Goal: Information Seeking & Learning: Learn about a topic

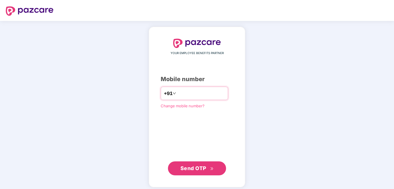
click at [182, 95] on input "number" at bounding box center [201, 93] width 48 height 9
type input "**********"
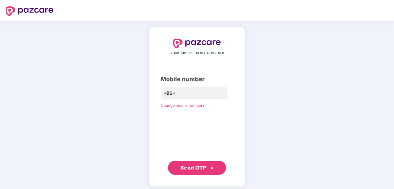
click at [202, 171] on span "Send OTP" at bounding box center [196, 167] width 33 height 8
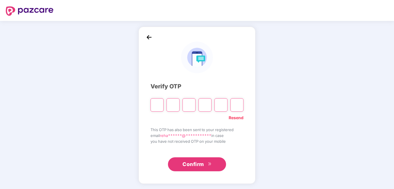
type input "*"
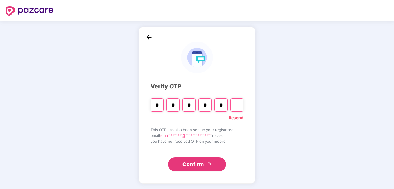
type input "*"
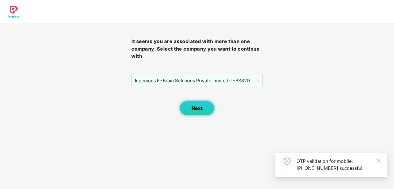
click at [201, 107] on span "Next" at bounding box center [196, 108] width 11 height 6
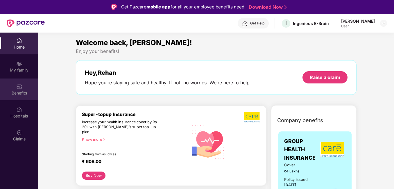
click at [21, 90] on div "Benefits" at bounding box center [19, 93] width 38 height 6
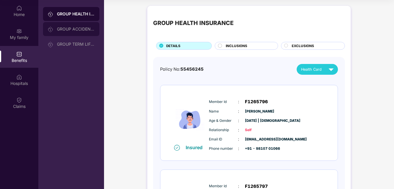
click at [85, 31] on div "GROUP ACCIDENTAL INSURANCE" at bounding box center [76, 29] width 38 height 5
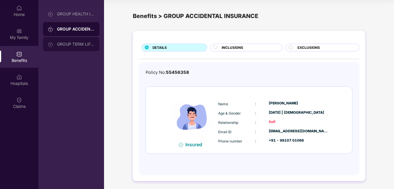
click at [80, 47] on div "GROUP TERM LIFE INSURANCE" at bounding box center [71, 44] width 56 height 14
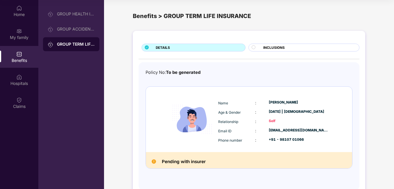
scroll to position [16, 0]
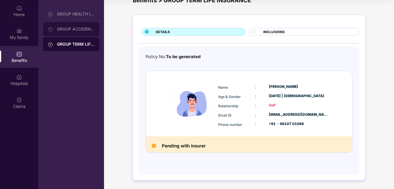
click at [78, 31] on div "GROUP ACCIDENTAL INSURANCE" at bounding box center [76, 29] width 38 height 5
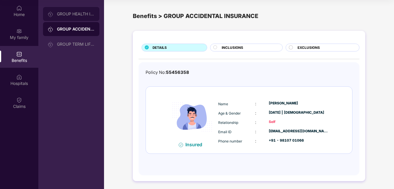
click at [76, 19] on div "GROUP HEALTH INSURANCE" at bounding box center [71, 14] width 56 height 14
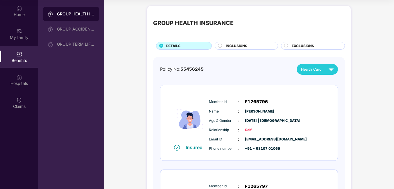
click at [240, 46] on span "INCLUSIONS" at bounding box center [236, 45] width 21 height 5
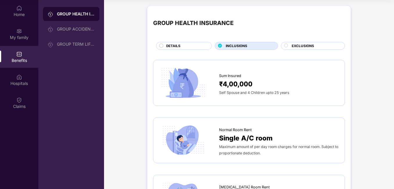
click at [69, 14] on div "GROUP HEALTH INSURANCE" at bounding box center [76, 14] width 38 height 6
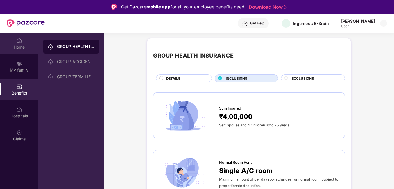
click at [15, 48] on div "Home" at bounding box center [19, 47] width 38 height 6
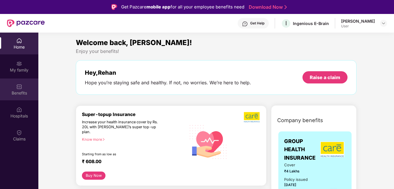
click at [19, 87] on img at bounding box center [19, 87] width 6 height 6
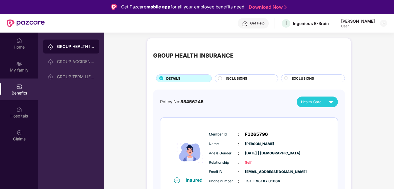
click at [238, 77] on span "INCLUSIONS" at bounding box center [236, 78] width 21 height 5
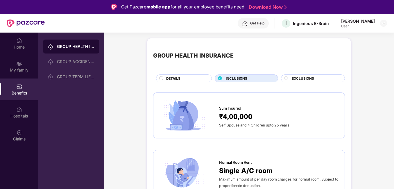
click at [316, 77] on div "EXCLUSIONS" at bounding box center [315, 79] width 53 height 6
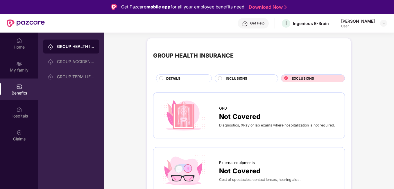
click at [241, 78] on span "INCLUSIONS" at bounding box center [236, 78] width 21 height 5
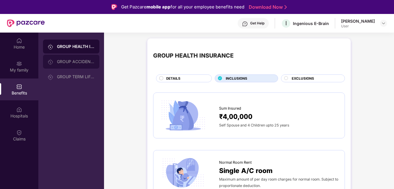
click at [86, 63] on div "GROUP ACCIDENTAL INSURANCE" at bounding box center [76, 61] width 38 height 5
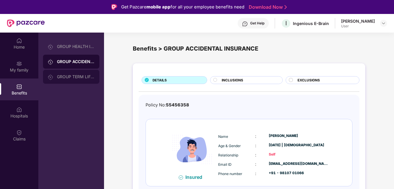
click at [80, 82] on div "GROUP TERM LIFE INSURANCE" at bounding box center [71, 77] width 56 height 14
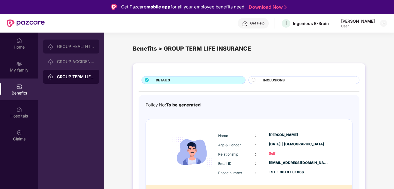
click at [78, 43] on div "GROUP HEALTH INSURANCE" at bounding box center [71, 46] width 56 height 14
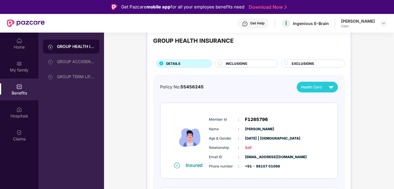
scroll to position [29, 0]
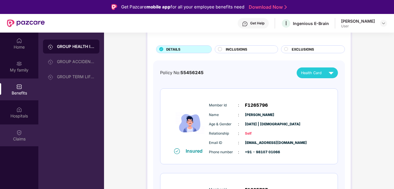
click at [16, 136] on div "Claims" at bounding box center [19, 135] width 38 height 22
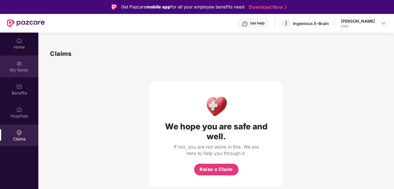
click at [12, 70] on div "My family" at bounding box center [19, 70] width 38 height 6
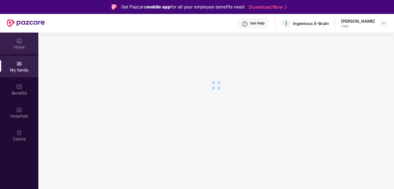
click at [17, 48] on div "Home" at bounding box center [19, 47] width 38 height 6
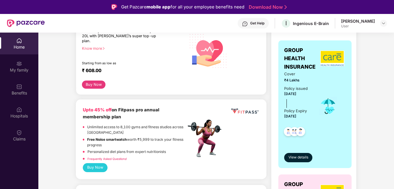
scroll to position [87, 0]
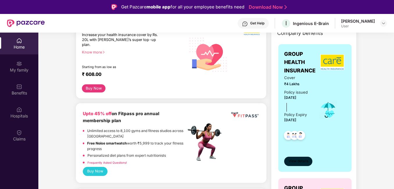
click at [301, 162] on span "View details" at bounding box center [298, 161] width 20 height 6
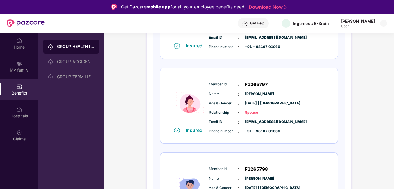
scroll to position [31, 0]
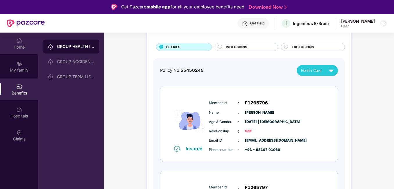
click at [17, 49] on div "Home" at bounding box center [19, 47] width 38 height 6
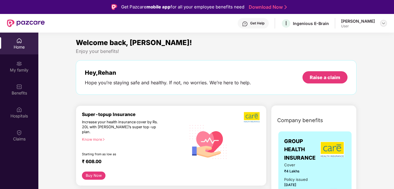
click at [384, 23] on img at bounding box center [383, 23] width 5 height 5
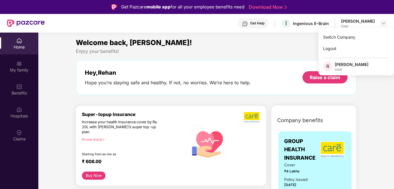
click at [285, 51] on div "Enjoy your benefits!" at bounding box center [216, 51] width 280 height 6
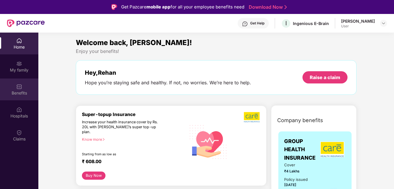
click at [21, 87] on img at bounding box center [19, 87] width 6 height 6
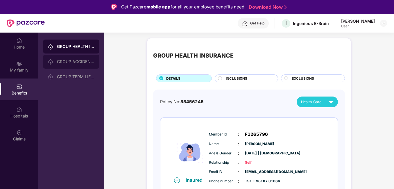
click at [73, 56] on div "GROUP ACCIDENTAL INSURANCE" at bounding box center [71, 62] width 56 height 14
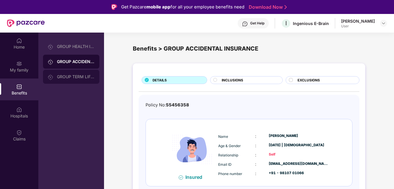
click at [81, 80] on div "GROUP TERM LIFE INSURANCE" at bounding box center [71, 77] width 56 height 14
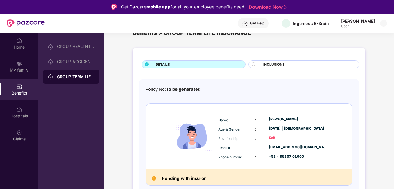
scroll to position [33, 0]
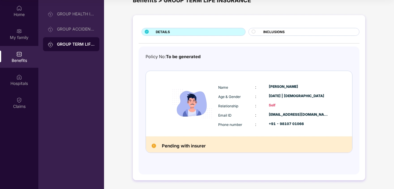
click at [266, 33] on span "INCLUSIONS" at bounding box center [273, 31] width 21 height 5
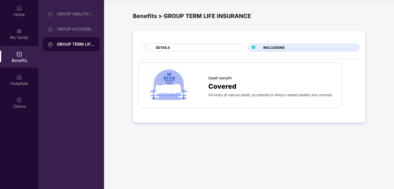
scroll to position [0, 0]
click at [176, 50] on div "DETAILS" at bounding box center [197, 48] width 89 height 6
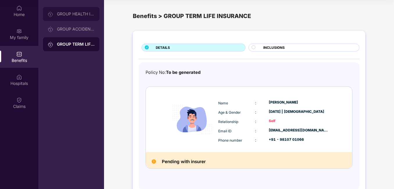
click at [69, 15] on div "GROUP HEALTH INSURANCE" at bounding box center [76, 14] width 38 height 5
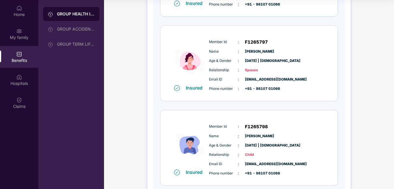
scroll to position [176, 0]
